Goal: Check status: Check status

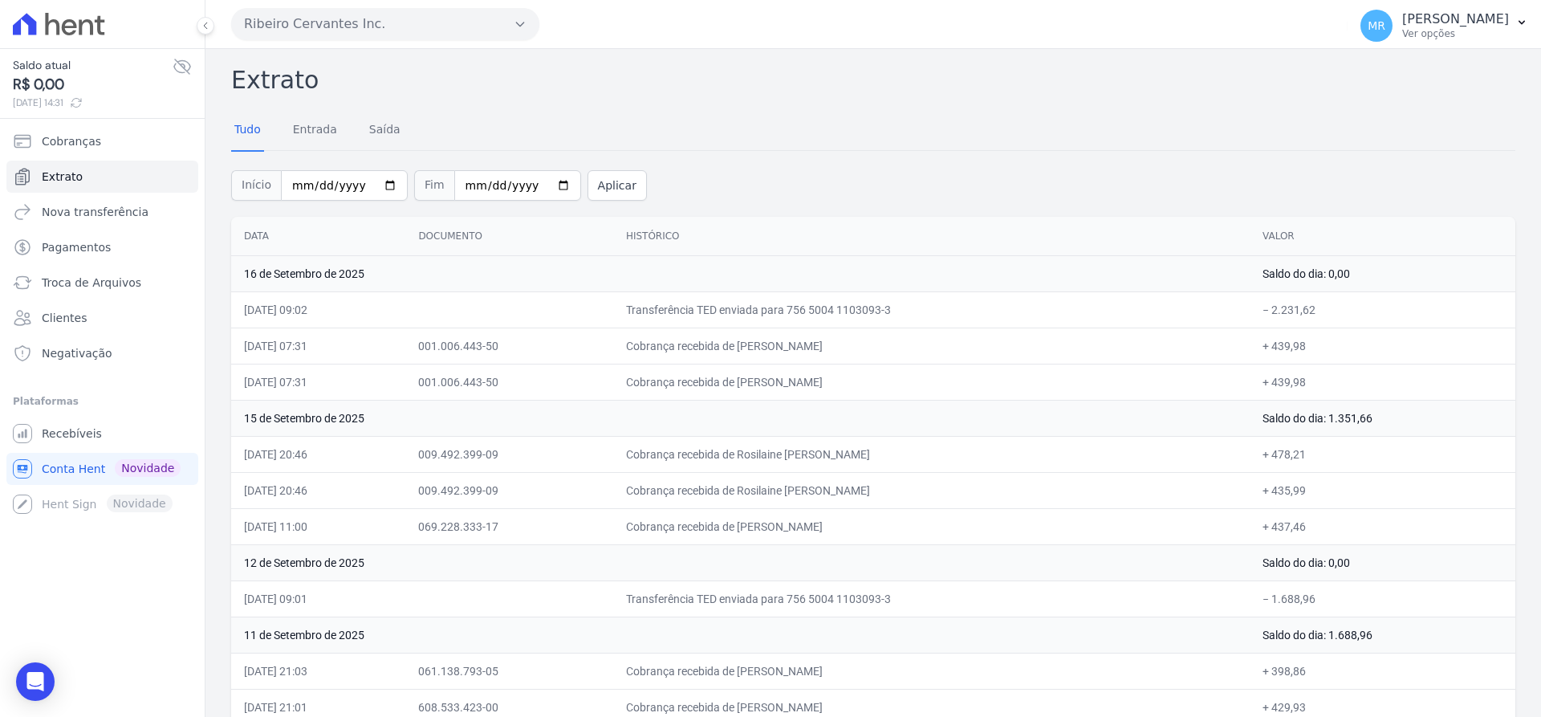
click at [81, 99] on icon at bounding box center [76, 102] width 10 height 9
click at [73, 173] on span "Extrato" at bounding box center [62, 177] width 41 height 16
click at [83, 104] on icon at bounding box center [76, 102] width 13 height 13
click at [84, 101] on icon at bounding box center [77, 102] width 13 height 13
click at [84, 106] on icon at bounding box center [80, 102] width 10 height 9
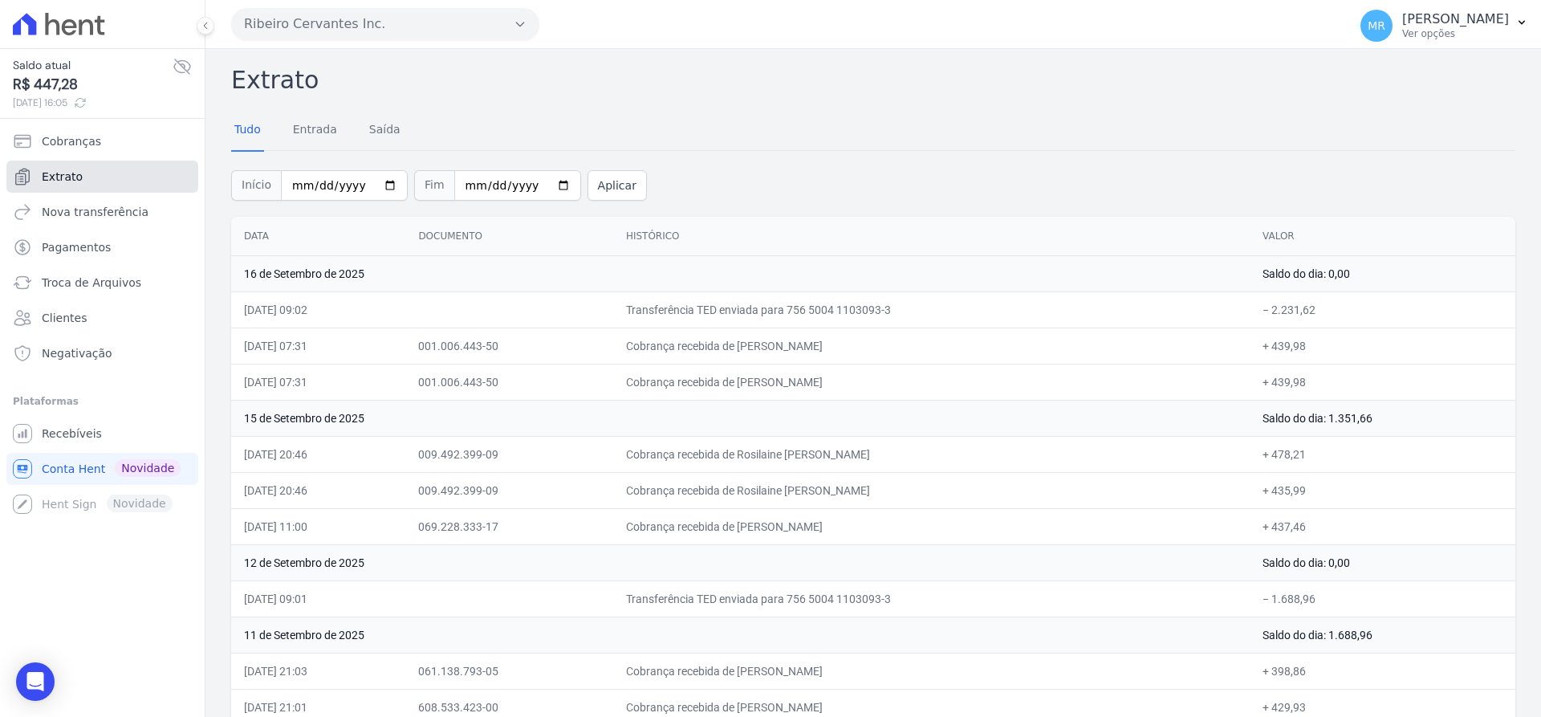
click at [98, 179] on link "Extrato" at bounding box center [102, 176] width 192 height 32
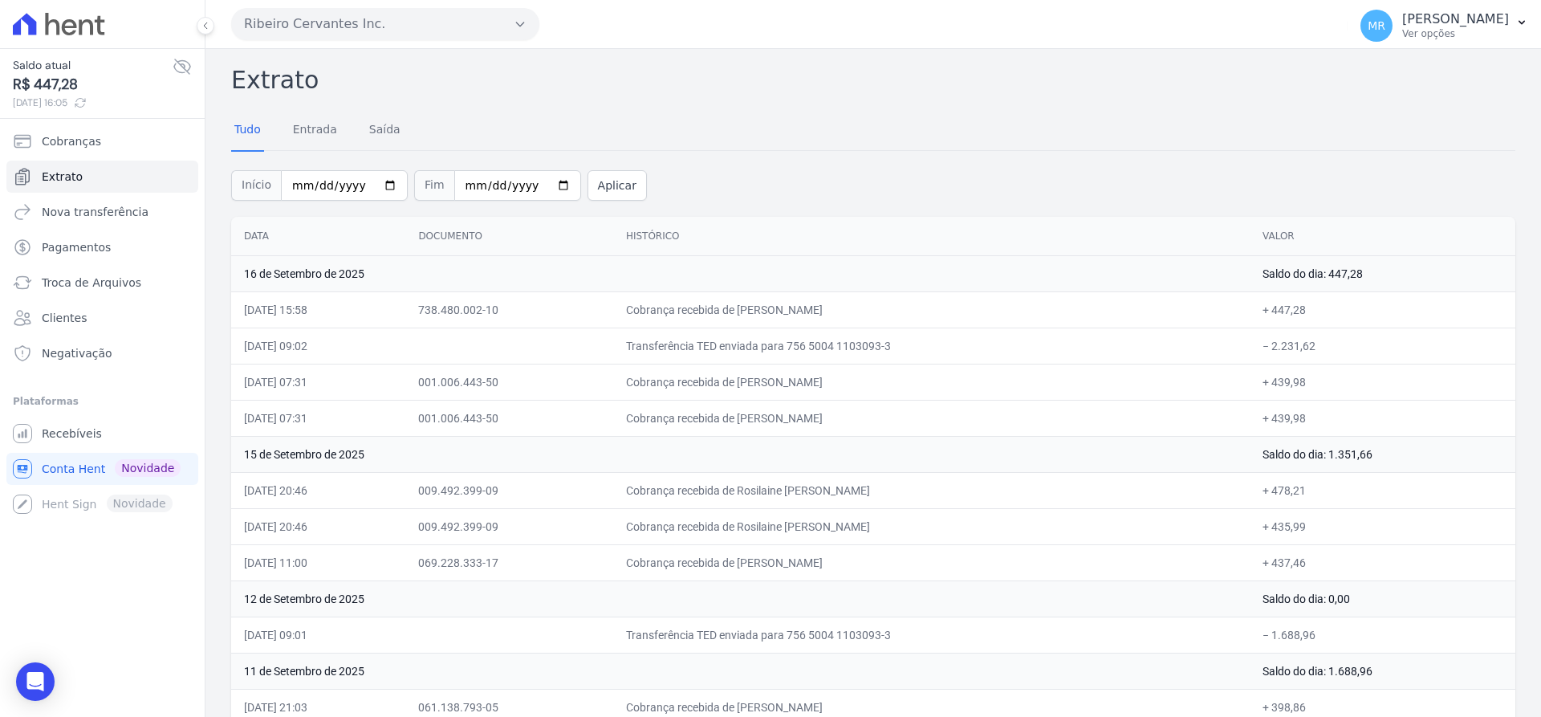
drag, startPoint x: 672, startPoint y: 420, endPoint x: 912, endPoint y: 416, distance: 240.8
click at [912, 416] on td "Cobrança recebida de [PERSON_NAME]" at bounding box center [931, 418] width 636 height 36
drag, startPoint x: 672, startPoint y: 382, endPoint x: 915, endPoint y: 373, distance: 242.5
click at [915, 373] on td "Cobrança recebida de [PERSON_NAME]" at bounding box center [931, 382] width 636 height 36
drag, startPoint x: 933, startPoint y: 343, endPoint x: 672, endPoint y: 339, distance: 260.8
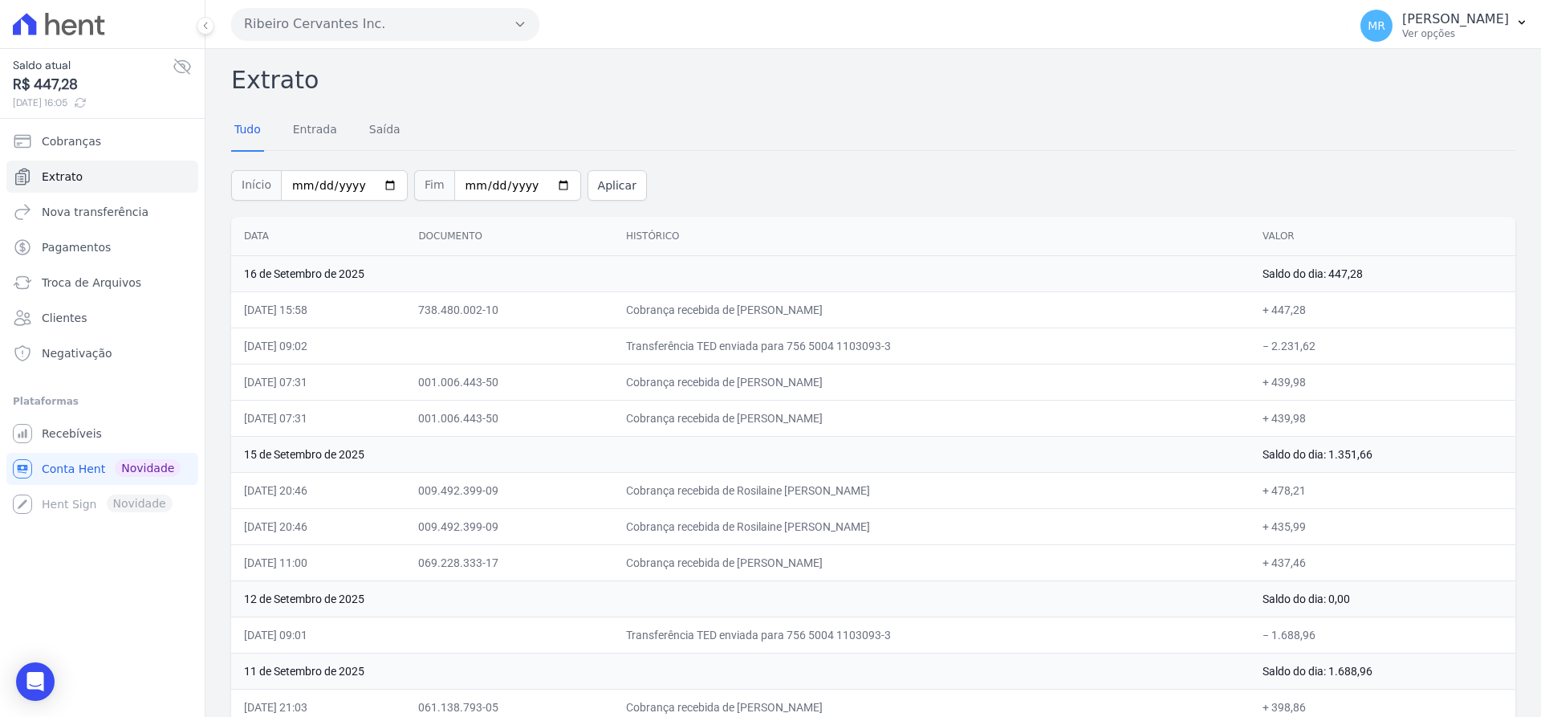
click at [672, 339] on td "Transferência TED enviada para 756 5004 1103093-3" at bounding box center [931, 345] width 636 height 36
